Goal: Transaction & Acquisition: Subscribe to service/newsletter

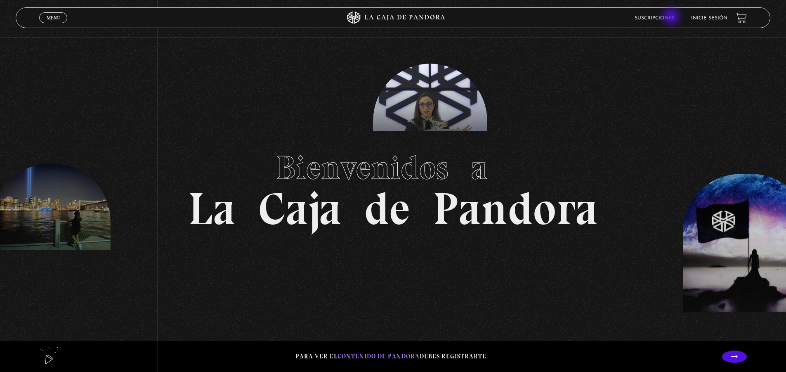
click at [672, 17] on link "Suscripciones" at bounding box center [654, 18] width 40 height 5
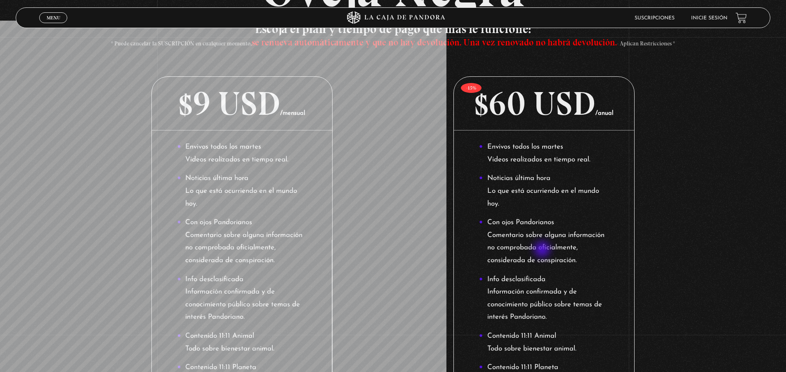
scroll to position [47, 0]
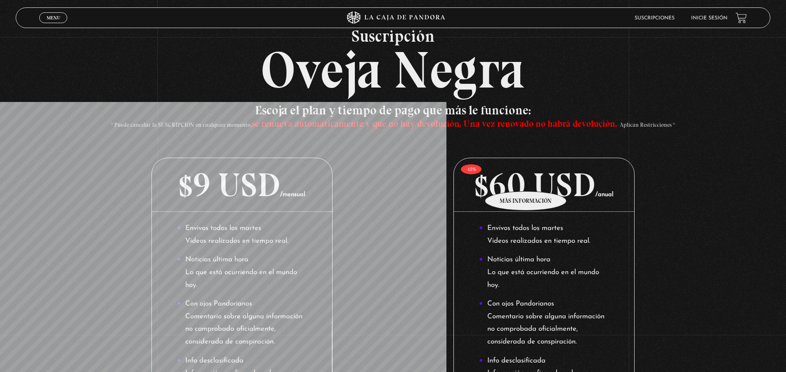
click at [526, 179] on p "$60 USD /anual" at bounding box center [544, 185] width 180 height 54
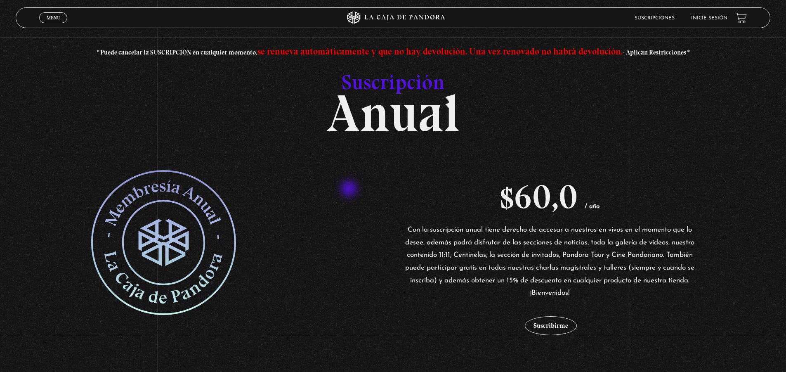
scroll to position [124, 0]
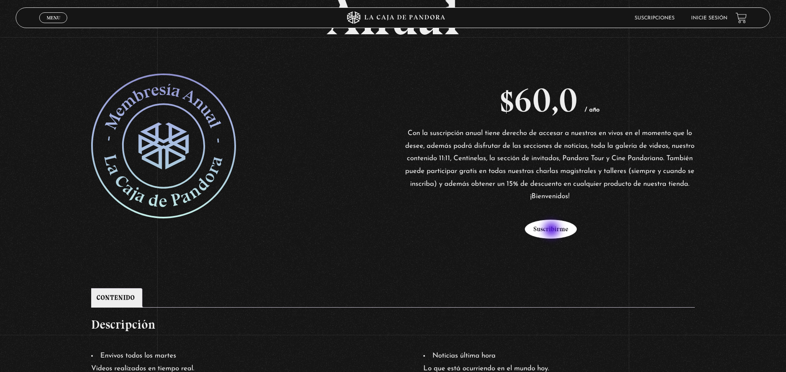
click at [552, 230] on button "Suscribirme" at bounding box center [551, 228] width 52 height 19
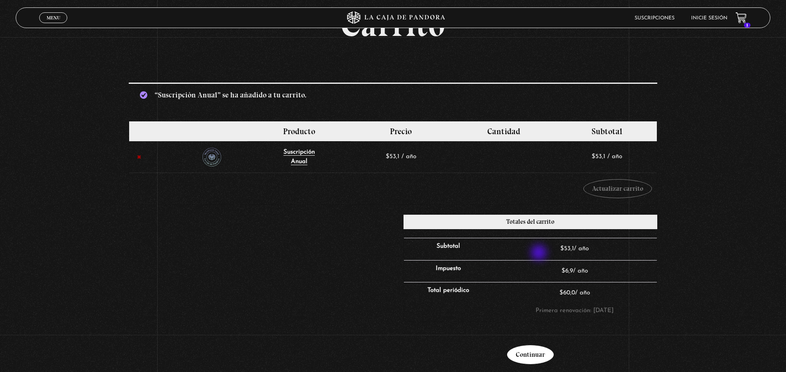
scroll to position [206, 0]
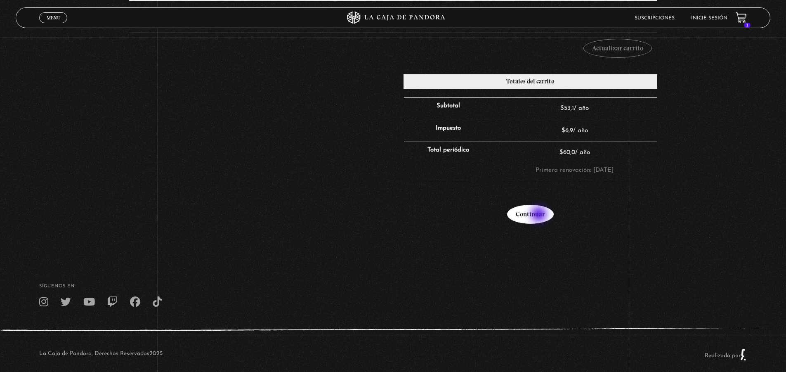
click at [540, 215] on link "Continuar" at bounding box center [530, 214] width 47 height 19
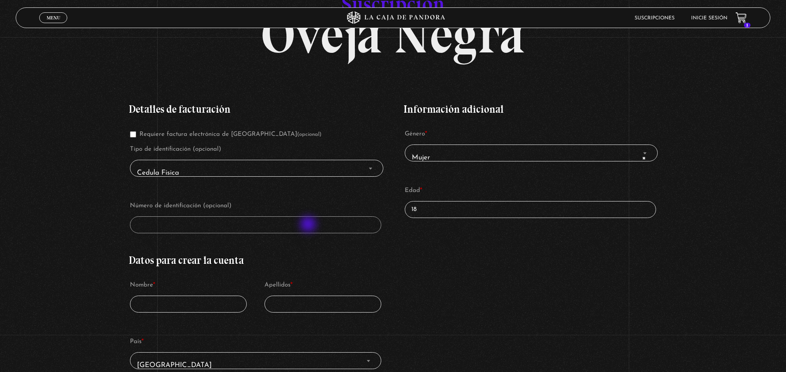
scroll to position [124, 0]
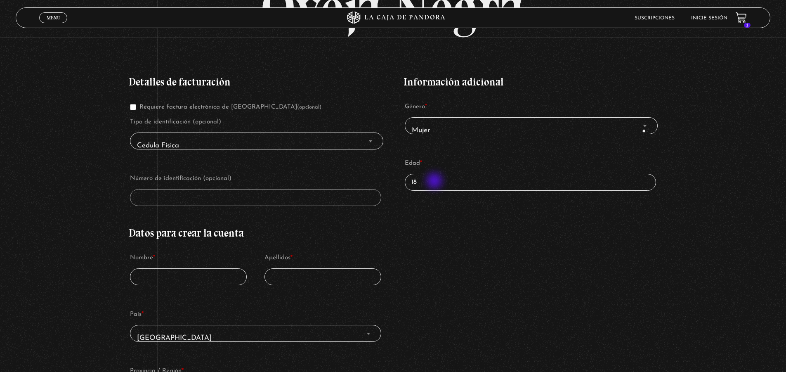
click at [436, 181] on input "18" at bounding box center [530, 182] width 251 height 17
type input "1"
type input "33"
click at [646, 127] on b "Finalizar compra" at bounding box center [644, 126] width 3 height 2
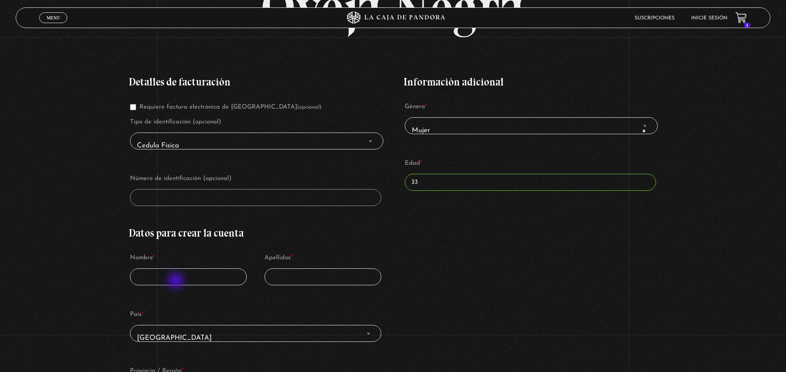
click at [177, 281] on input "Nombre *" at bounding box center [188, 276] width 117 height 17
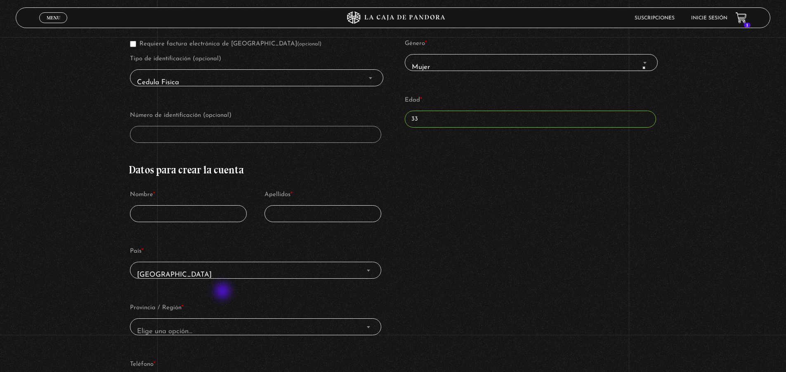
scroll to position [206, 0]
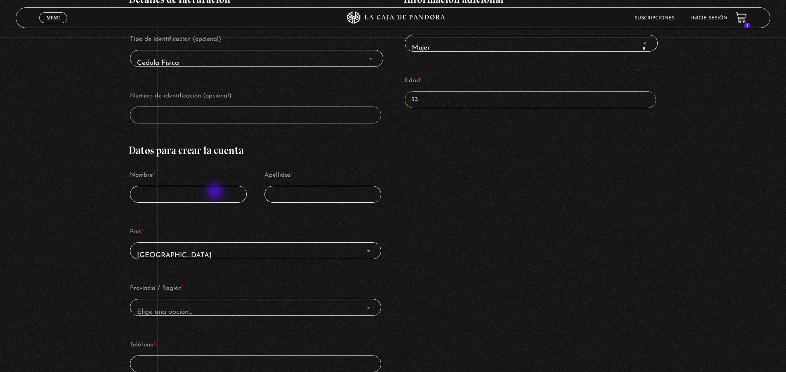
click at [216, 192] on input "Nombre *" at bounding box center [188, 194] width 117 height 17
type input "Dicotima"
click at [313, 198] on input "Apellidos *" at bounding box center [322, 194] width 117 height 17
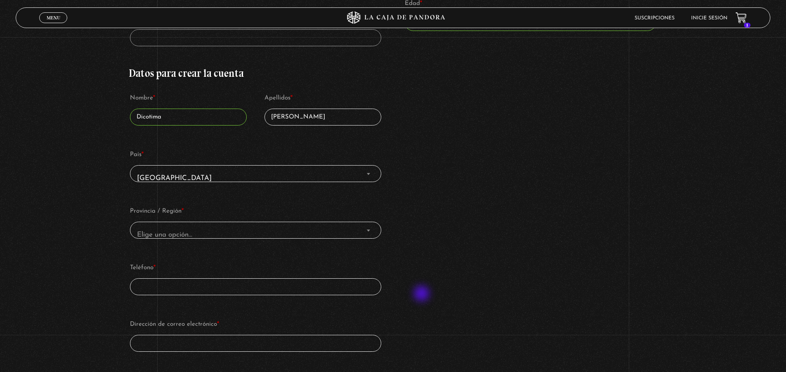
scroll to position [330, 0]
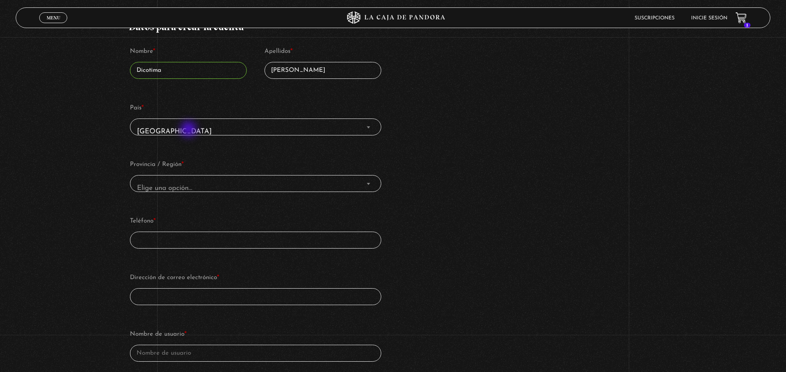
type input "Muller"
click at [189, 130] on span "Costa Rica" at bounding box center [255, 131] width 243 height 19
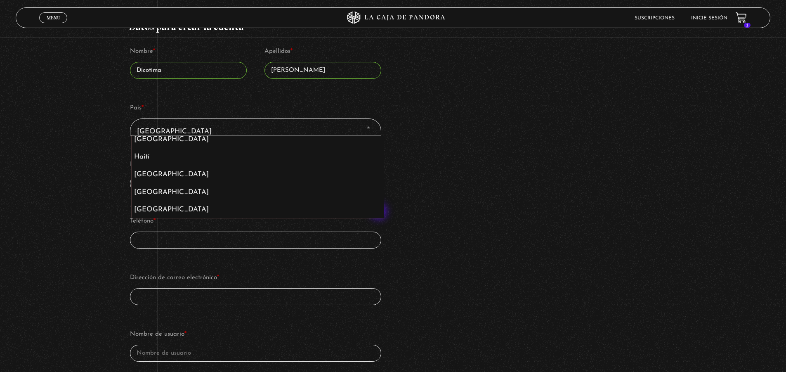
scroll to position [1622, 0]
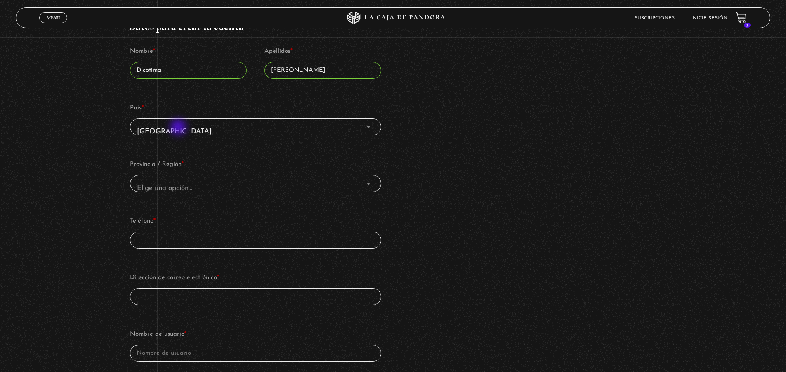
click at [179, 128] on span "Costa Rica" at bounding box center [255, 131] width 243 height 19
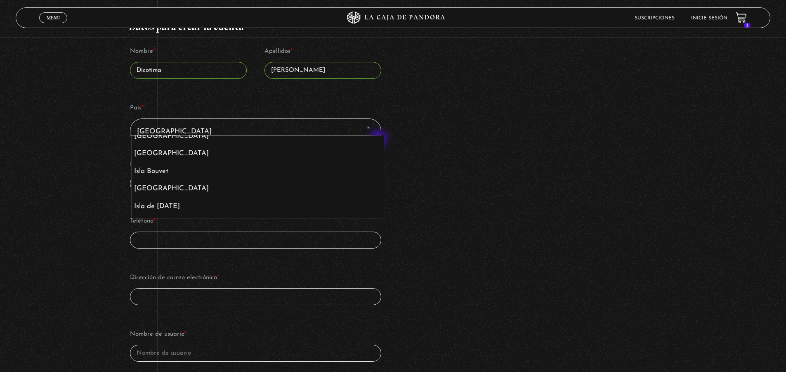
scroll to position [1749, 0]
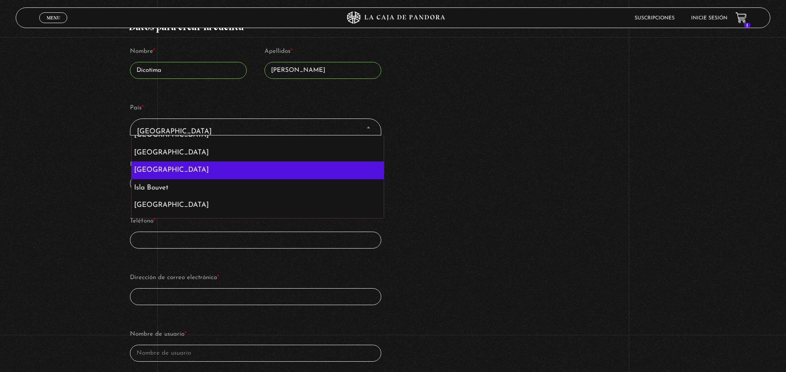
select select "IE"
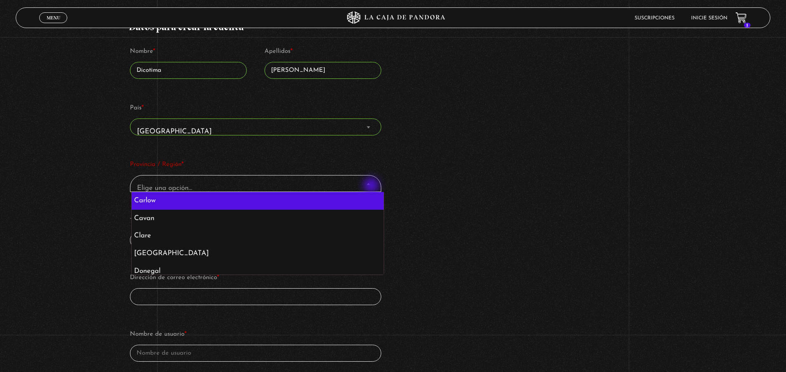
click at [372, 186] on span "Provincia / Región" at bounding box center [368, 183] width 8 height 11
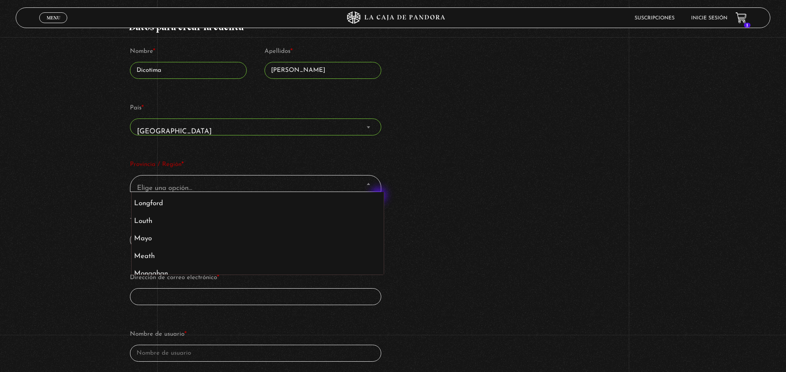
scroll to position [209, 0]
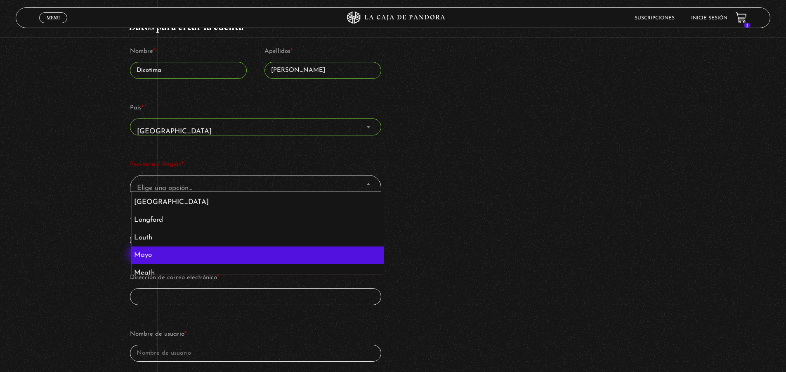
select select "MO"
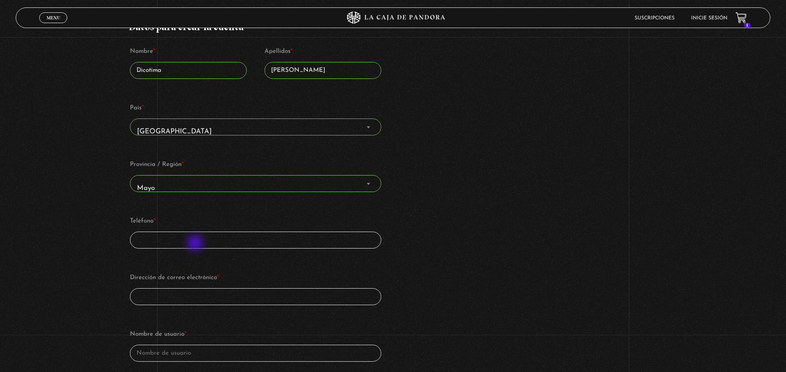
click at [196, 243] on input "Teléfono *" at bounding box center [255, 239] width 251 height 17
type input "5529050925"
click at [194, 299] on input "Dirección de correo electrónico *" at bounding box center [255, 296] width 251 height 17
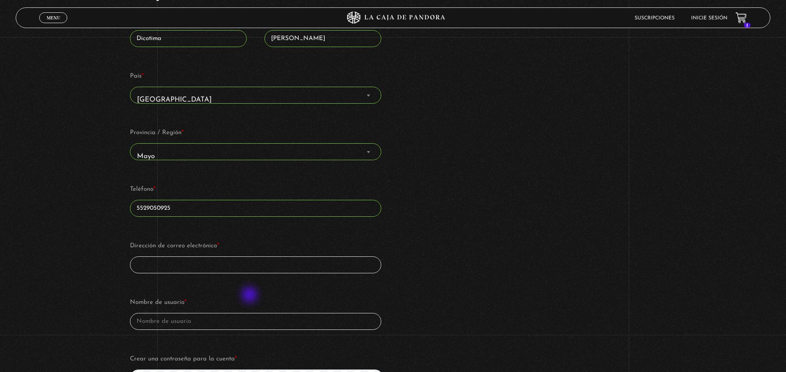
scroll to position [371, 0]
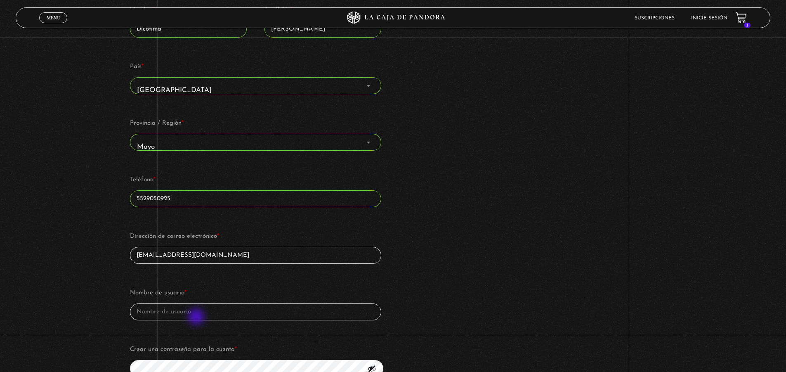
type input "[EMAIL_ADDRESS][DOMAIN_NAME]"
click at [201, 315] on input "Nombre de usuario *" at bounding box center [255, 311] width 251 height 17
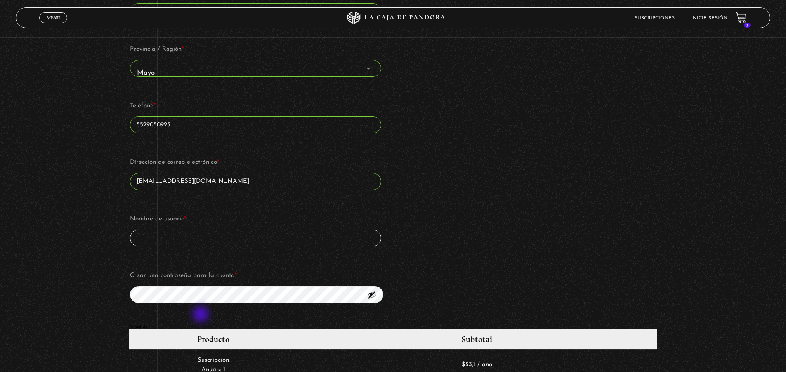
scroll to position [495, 0]
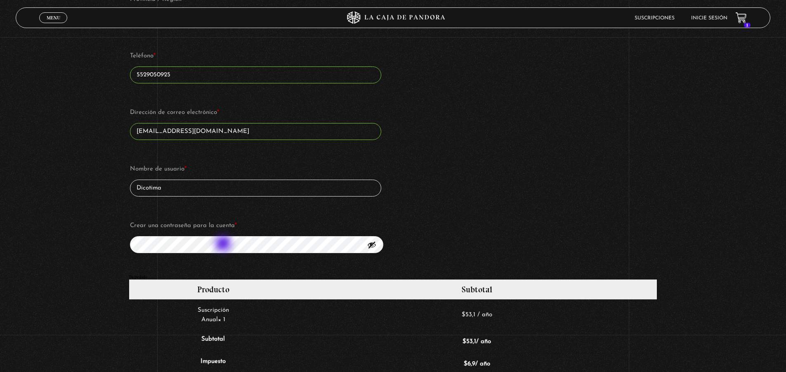
type input "Dicotima"
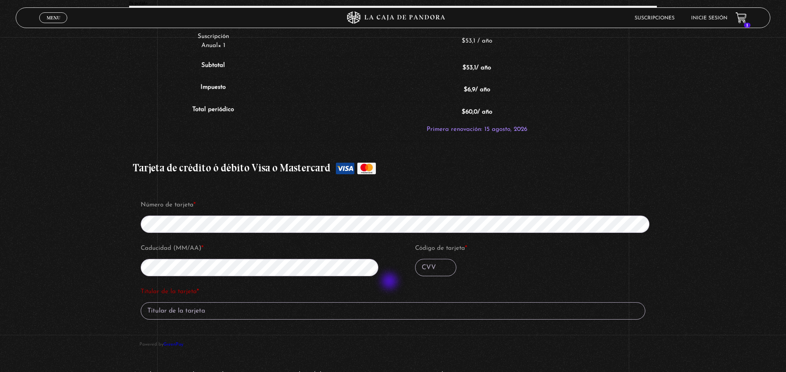
scroll to position [825, 0]
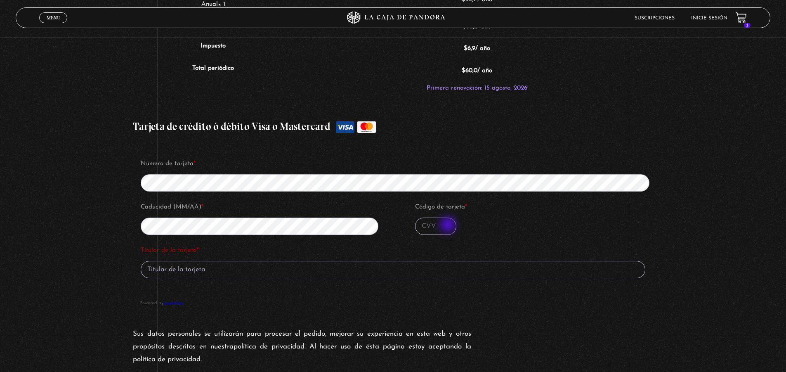
click at [449, 225] on input "Código de tarjeta *" at bounding box center [435, 225] width 41 height 17
type input "234"
click at [219, 271] on input "Titular de la tarjeta *" at bounding box center [393, 269] width 504 height 17
type input "e"
type input "Esleida Muñoz del Rivero"
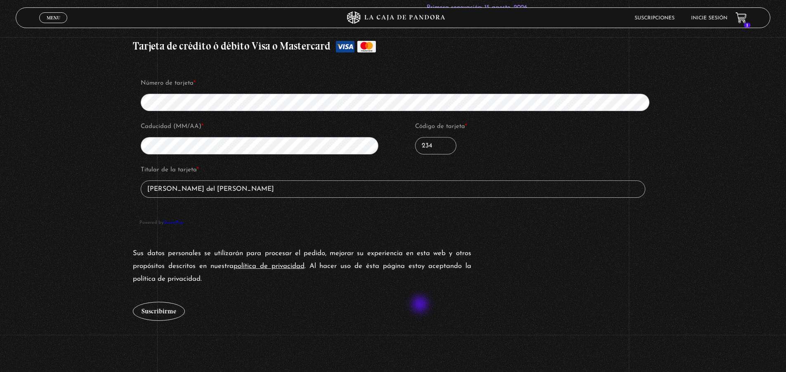
scroll to position [907, 0]
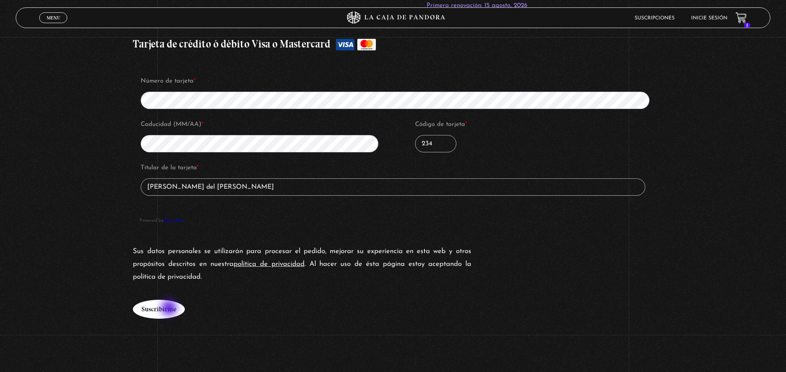
click at [170, 309] on button "Suscribirme" at bounding box center [159, 308] width 52 height 19
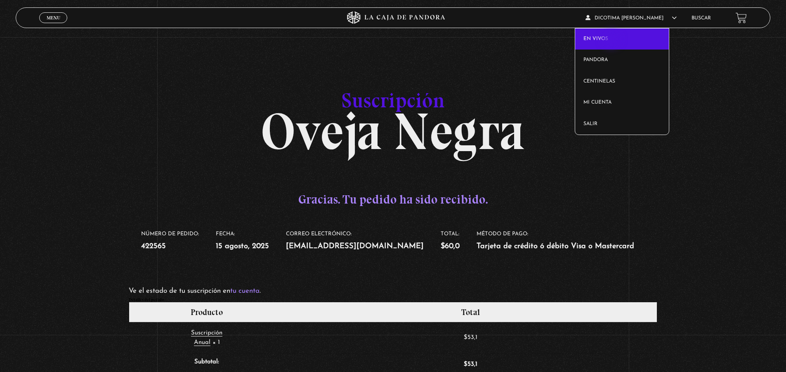
click at [612, 40] on link "En vivos" at bounding box center [622, 38] width 94 height 21
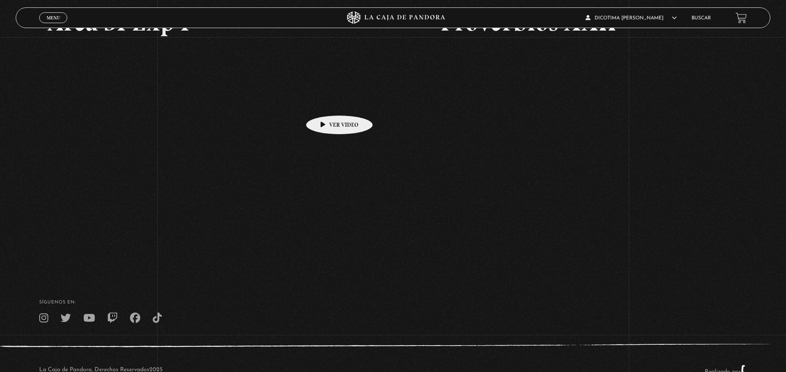
scroll to position [165, 0]
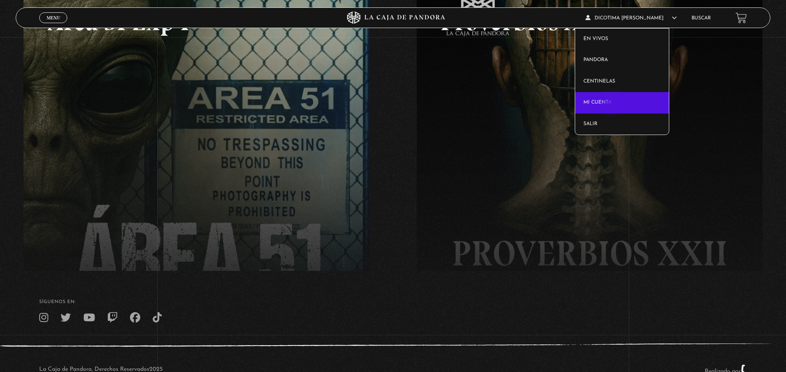
click at [613, 104] on link "Mi cuenta" at bounding box center [622, 102] width 94 height 21
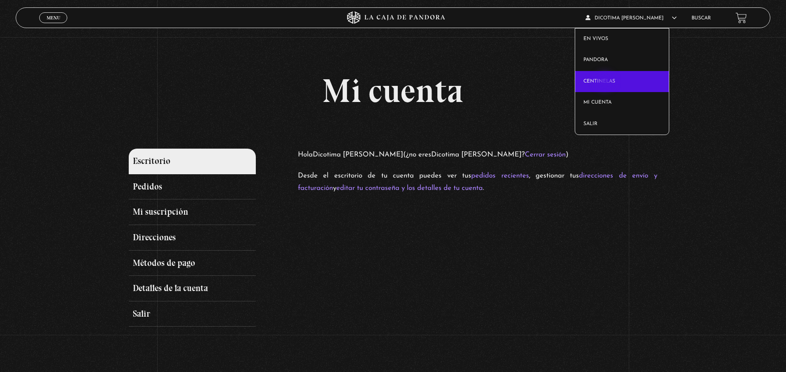
click at [606, 82] on link "Centinelas" at bounding box center [622, 81] width 94 height 21
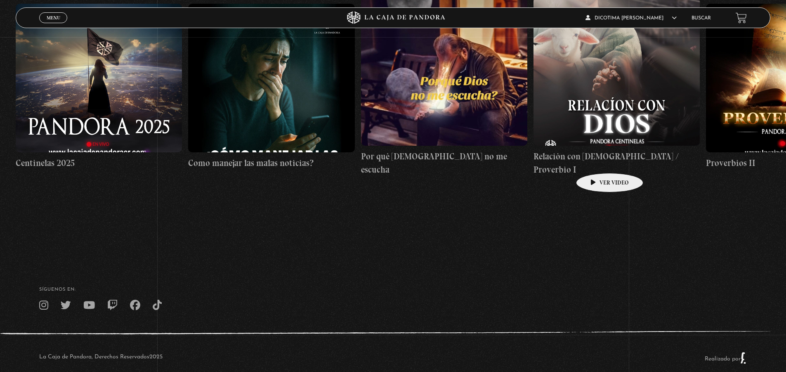
scroll to position [81, 0]
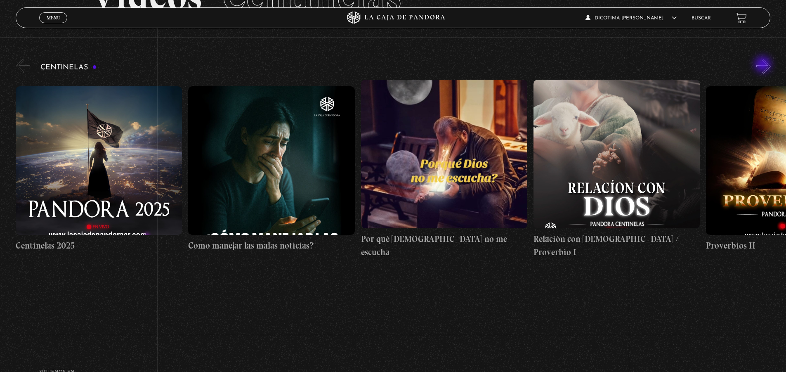
click at [764, 65] on button "»" at bounding box center [763, 66] width 14 height 14
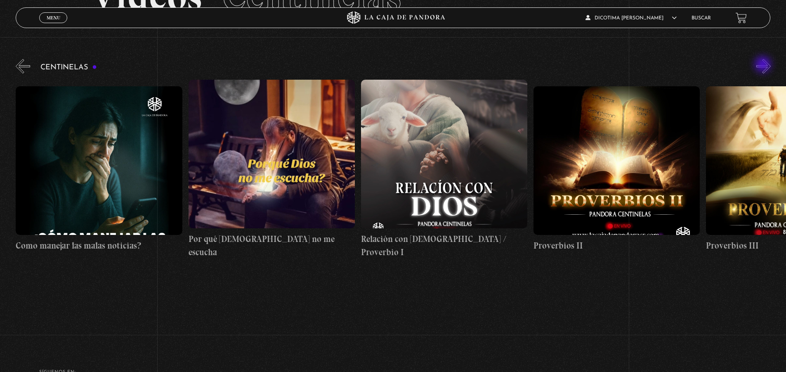
click at [764, 65] on button "»" at bounding box center [763, 66] width 14 height 14
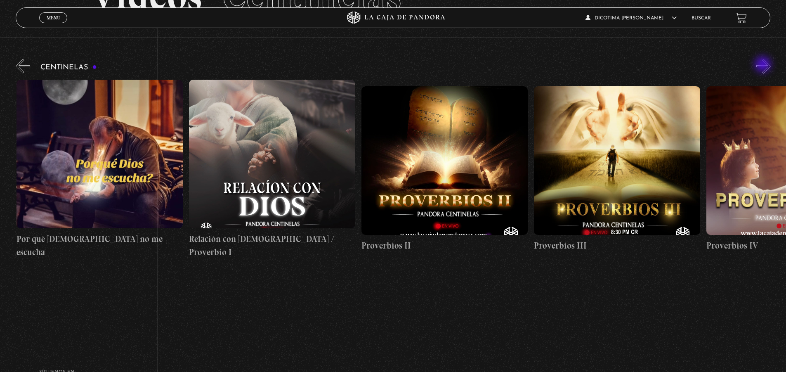
scroll to position [0, 345]
click at [764, 65] on button "»" at bounding box center [763, 66] width 14 height 14
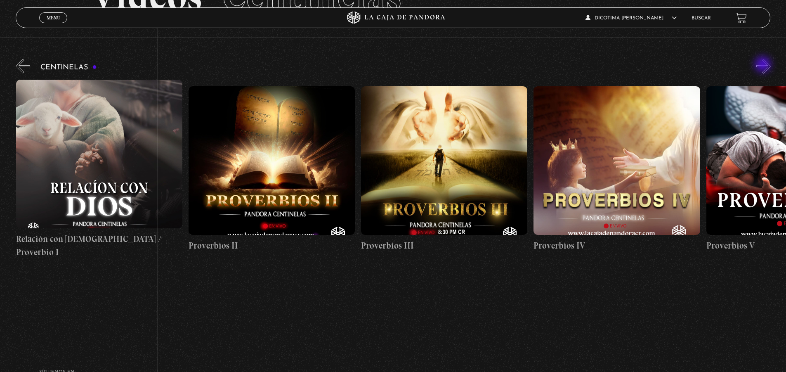
click at [764, 65] on button "»" at bounding box center [763, 66] width 14 height 14
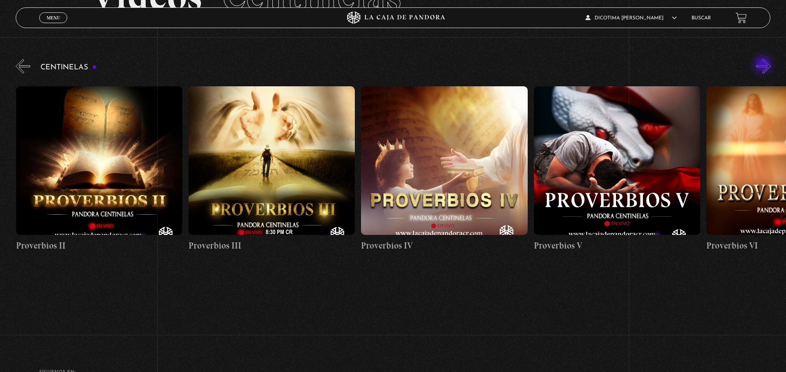
scroll to position [0, 690]
click at [764, 65] on button "»" at bounding box center [763, 66] width 14 height 14
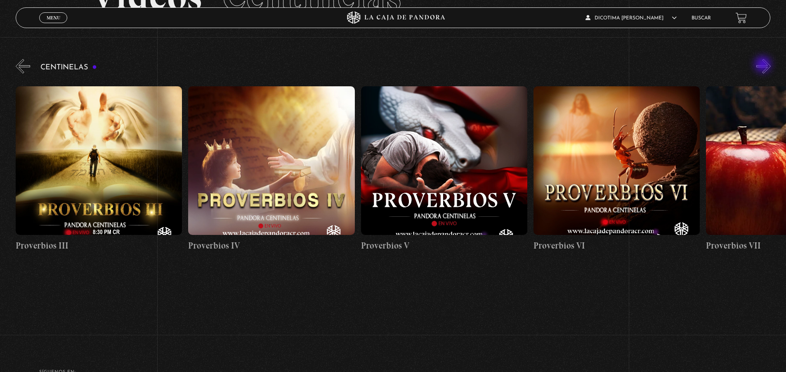
click at [764, 65] on button "»" at bounding box center [763, 66] width 14 height 14
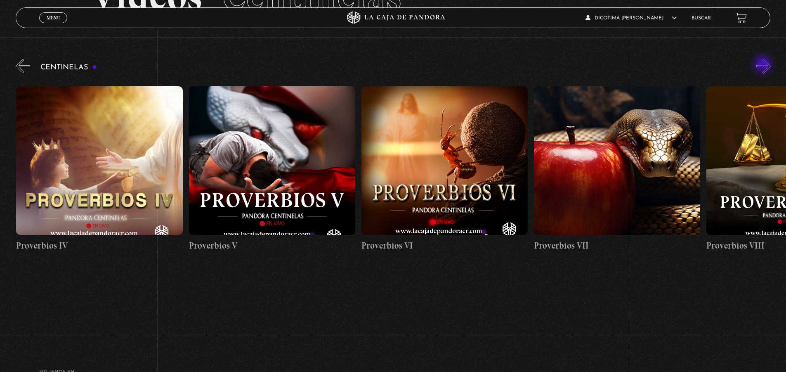
scroll to position [0, 1035]
click at [764, 65] on button "»" at bounding box center [763, 66] width 14 height 14
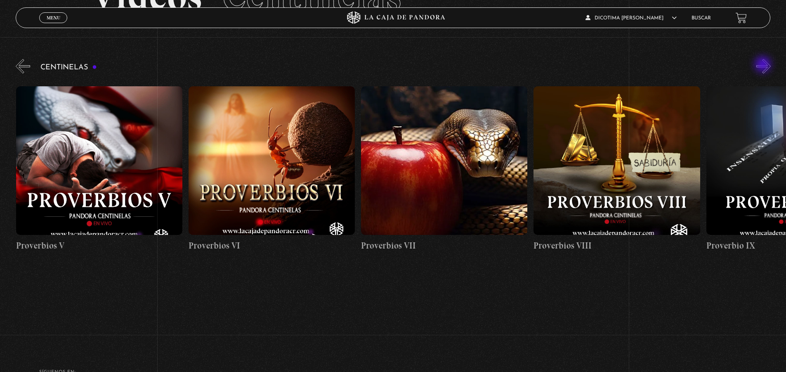
click at [764, 65] on button "»" at bounding box center [763, 66] width 14 height 14
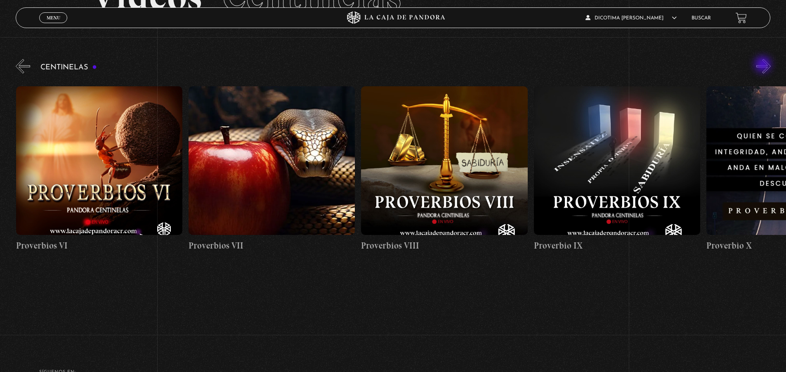
click at [764, 65] on button "»" at bounding box center [763, 66] width 14 height 14
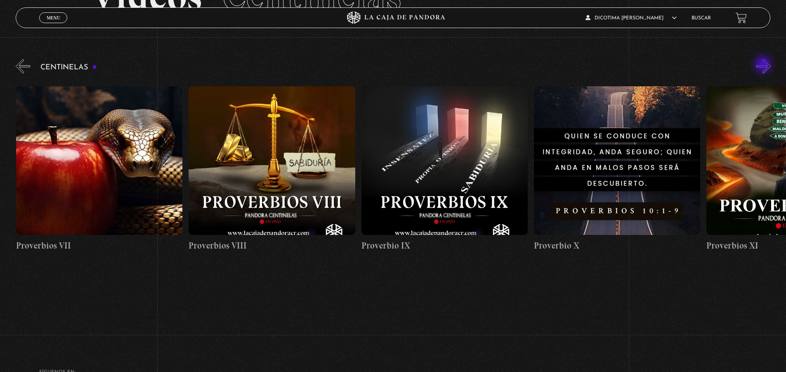
scroll to position [0, 1553]
click at [764, 65] on button "»" at bounding box center [763, 66] width 14 height 14
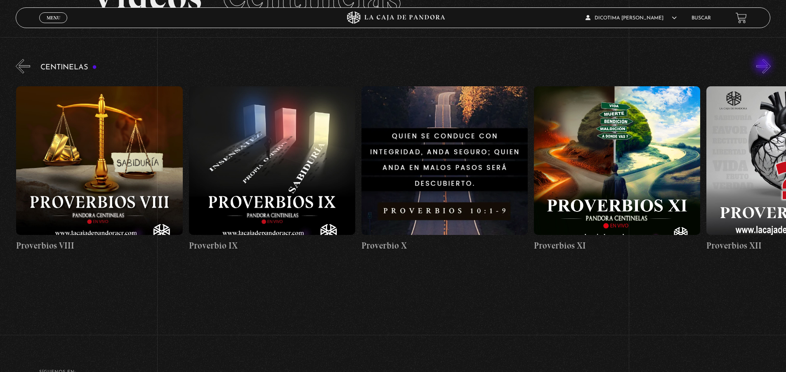
scroll to position [0, 1725]
click at [764, 65] on button "»" at bounding box center [763, 66] width 14 height 14
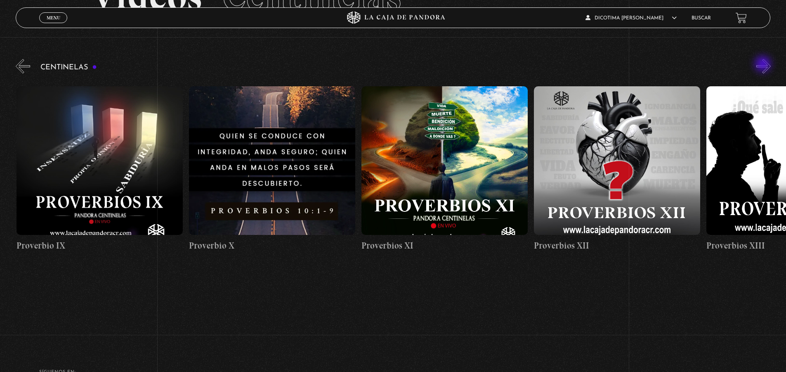
scroll to position [0, 1897]
click at [764, 65] on button "»" at bounding box center [763, 66] width 14 height 14
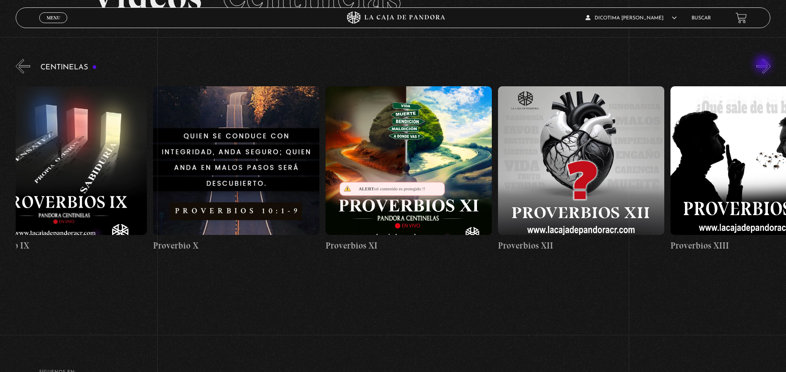
click at [764, 65] on button "»" at bounding box center [763, 66] width 14 height 14
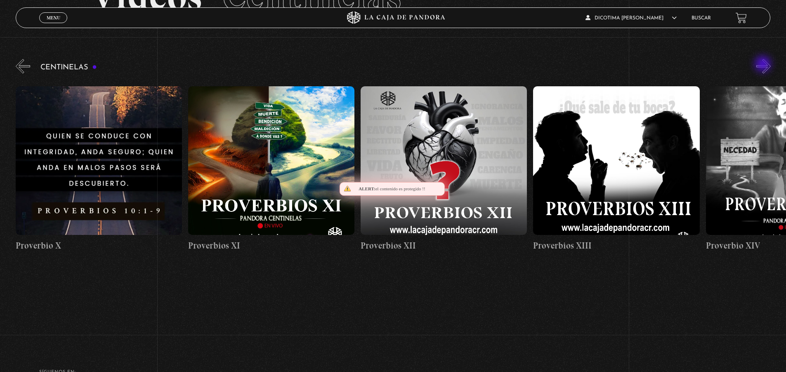
click at [764, 65] on button "»" at bounding box center [763, 66] width 14 height 14
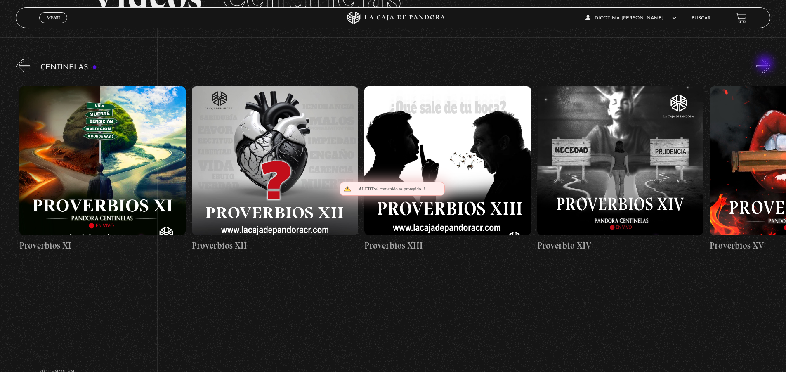
click at [766, 64] on button "»" at bounding box center [763, 66] width 14 height 14
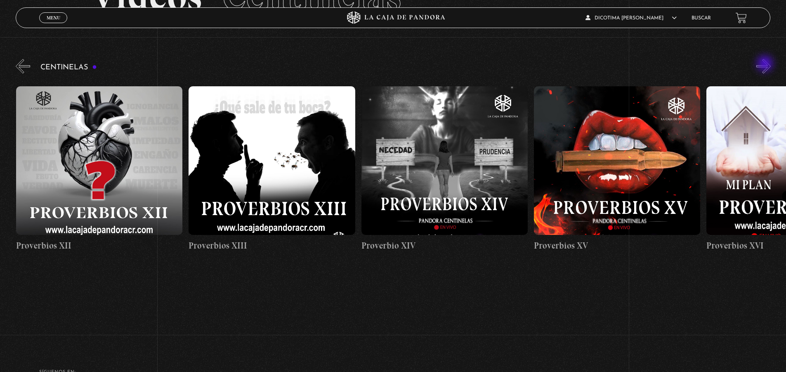
click at [766, 64] on button "»" at bounding box center [763, 66] width 14 height 14
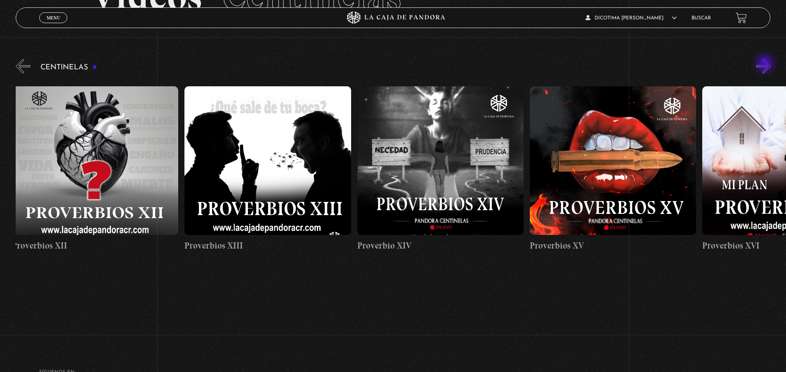
click at [766, 64] on button "»" at bounding box center [763, 66] width 14 height 14
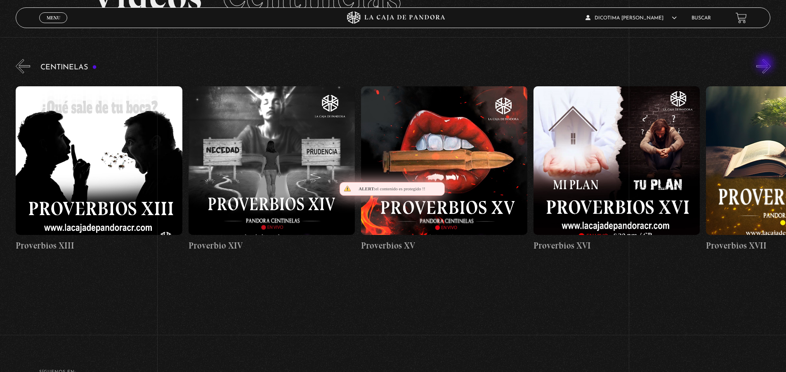
click at [766, 64] on button "»" at bounding box center [763, 66] width 14 height 14
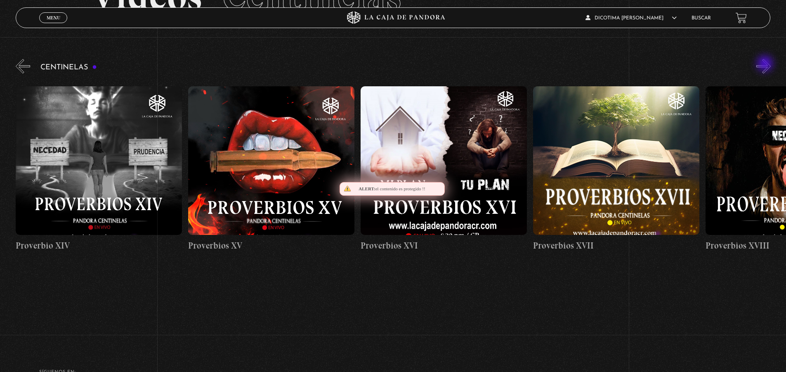
click at [766, 64] on button "»" at bounding box center [763, 66] width 14 height 14
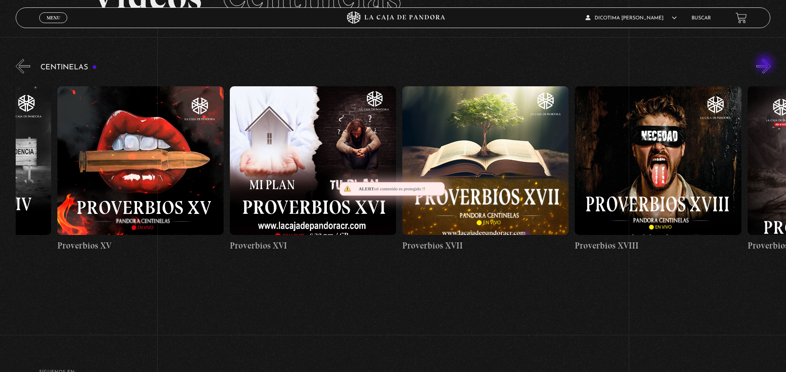
click at [766, 64] on button "»" at bounding box center [763, 66] width 14 height 14
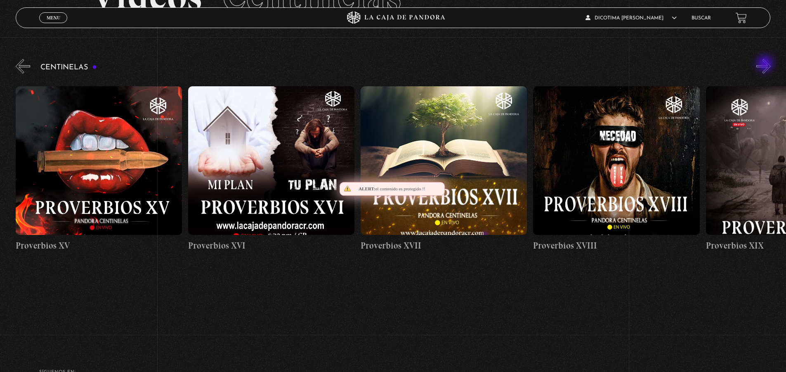
click at [766, 64] on button "»" at bounding box center [763, 66] width 14 height 14
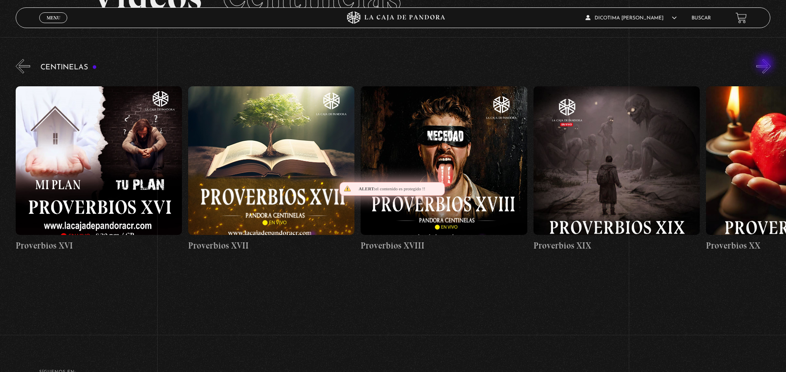
click at [766, 64] on button "»" at bounding box center [763, 66] width 14 height 14
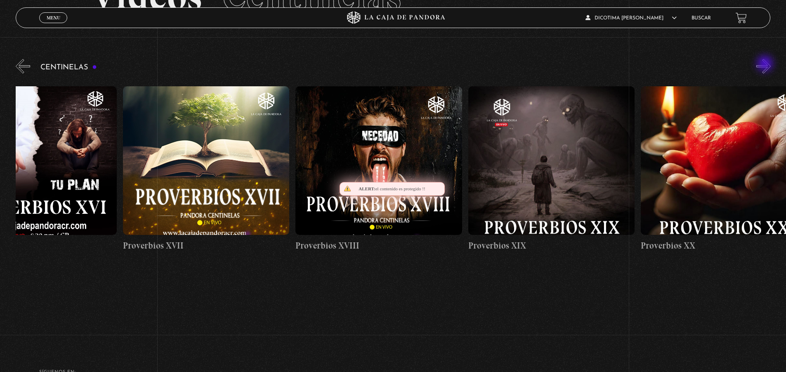
click at [766, 64] on button "»" at bounding box center [763, 66] width 14 height 14
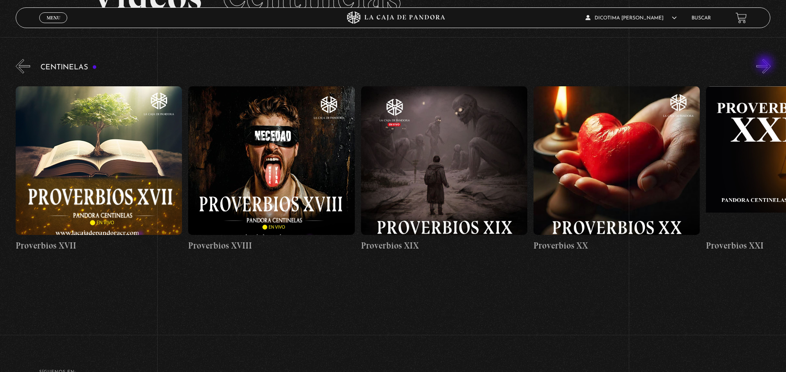
click at [766, 64] on button "»" at bounding box center [763, 66] width 14 height 14
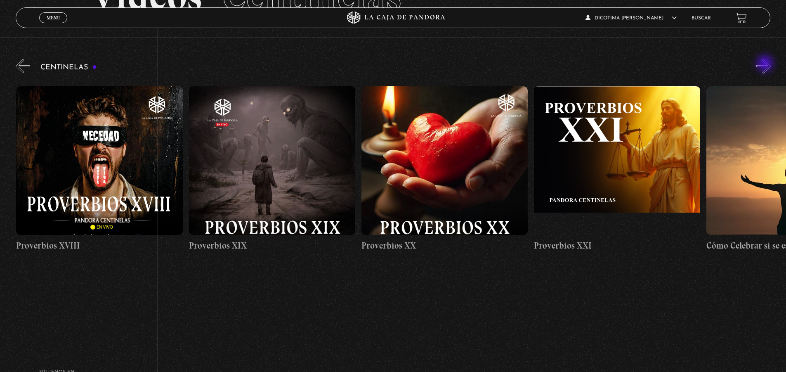
scroll to position [0, 3450]
click at [766, 64] on button "»" at bounding box center [763, 66] width 14 height 14
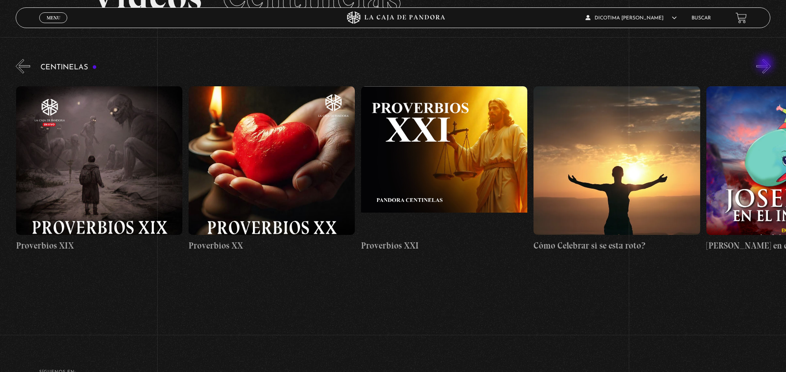
scroll to position [0, 3623]
click at [766, 64] on button "»" at bounding box center [763, 66] width 14 height 14
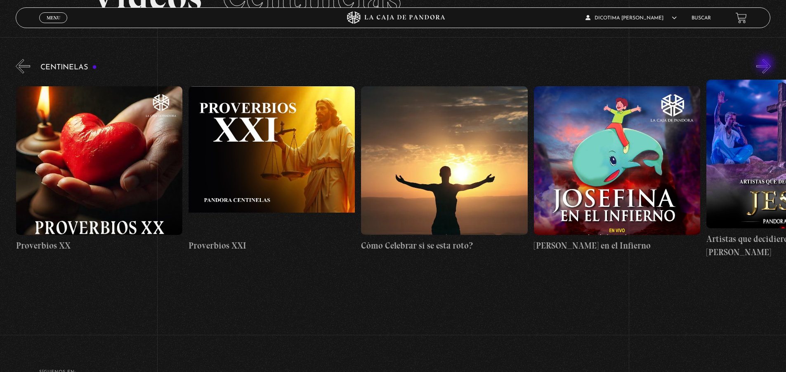
scroll to position [0, 3795]
click at [766, 64] on button "»" at bounding box center [763, 66] width 14 height 14
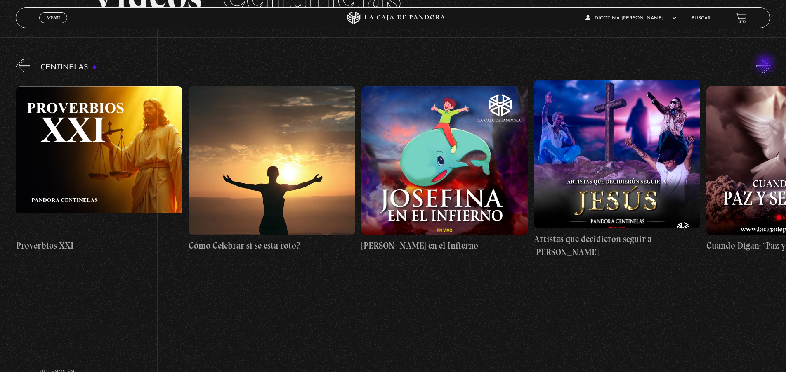
scroll to position [0, 3968]
click at [597, 151] on figure at bounding box center [616, 154] width 166 height 148
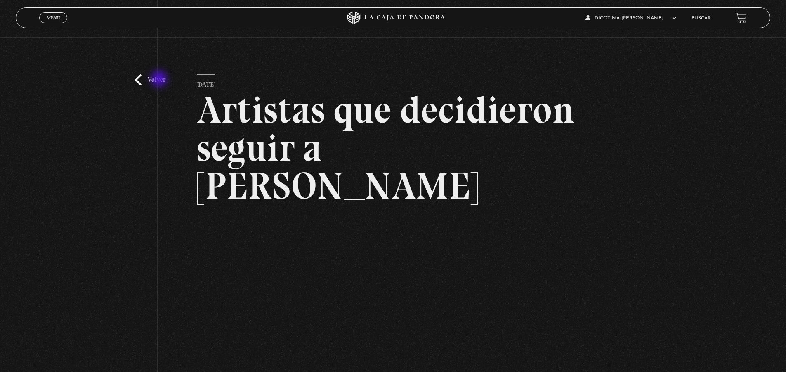
click at [160, 80] on link "Volver" at bounding box center [150, 79] width 31 height 11
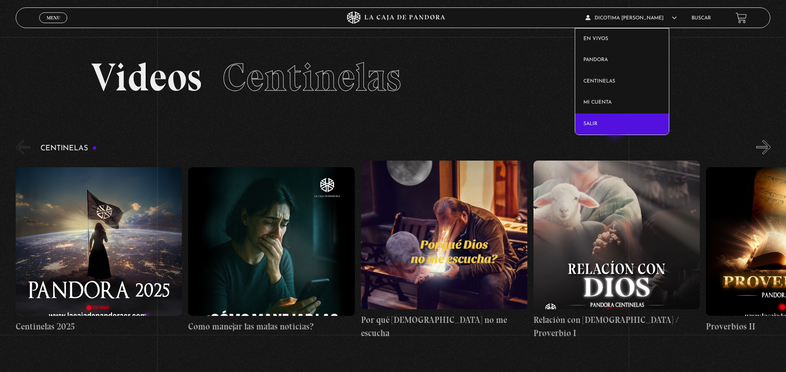
click at [615, 130] on link "Salir" at bounding box center [622, 123] width 94 height 21
